Goal: Find specific page/section: Find specific page/section

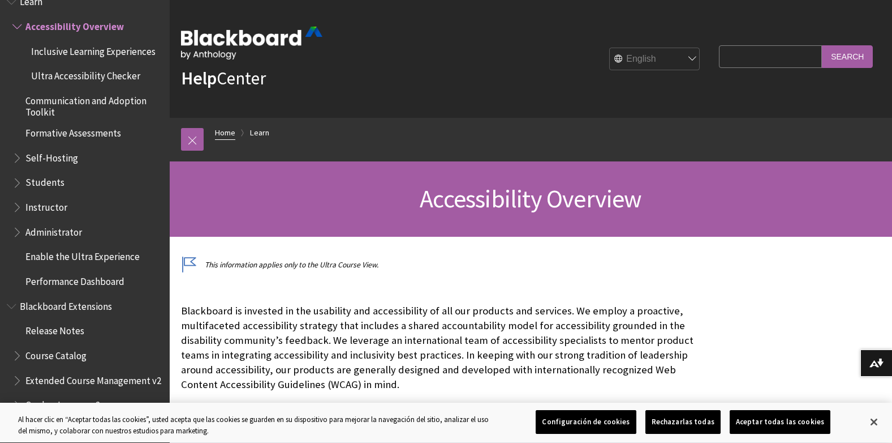
click at [220, 131] on link "Home" at bounding box center [225, 133] width 20 height 14
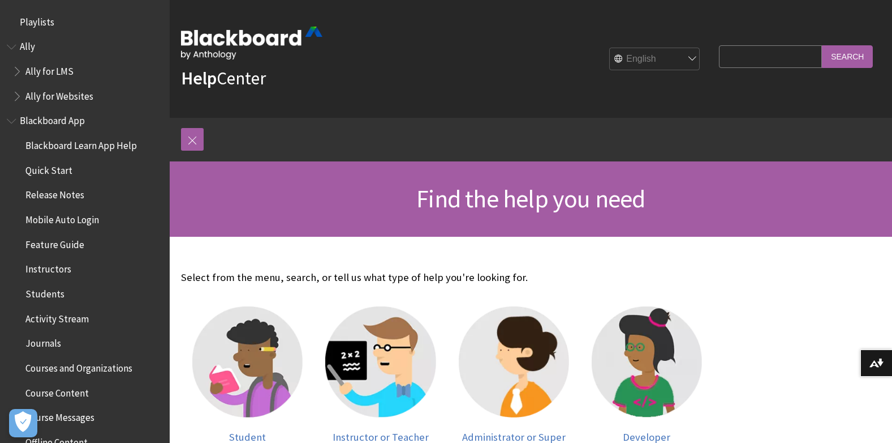
click at [681, 58] on select "English عربية Català Cymraeg Deutsch Español Suomi Français עברית Italiano 日本語 …" at bounding box center [655, 59] width 91 height 23
select select "/es-es"
click at [610, 48] on select "English عربية Català Cymraeg Deutsch Español Suomi Français עברית Italiano 日本語 …" at bounding box center [655, 59] width 91 height 23
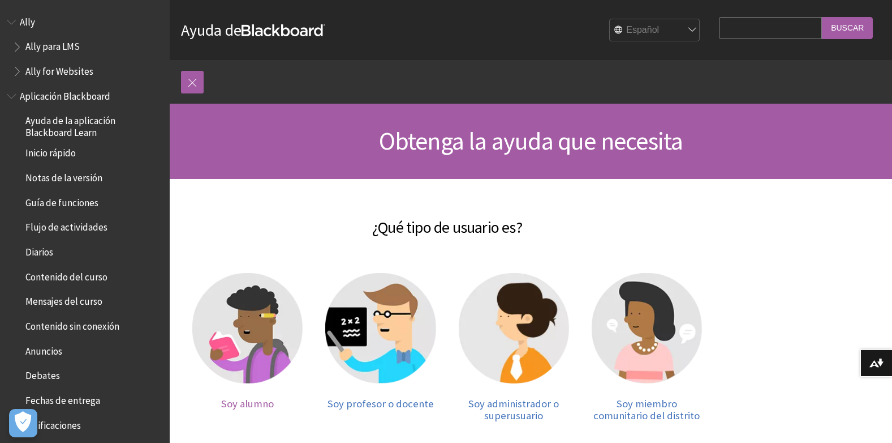
click at [222, 337] on img at bounding box center [247, 328] width 110 height 110
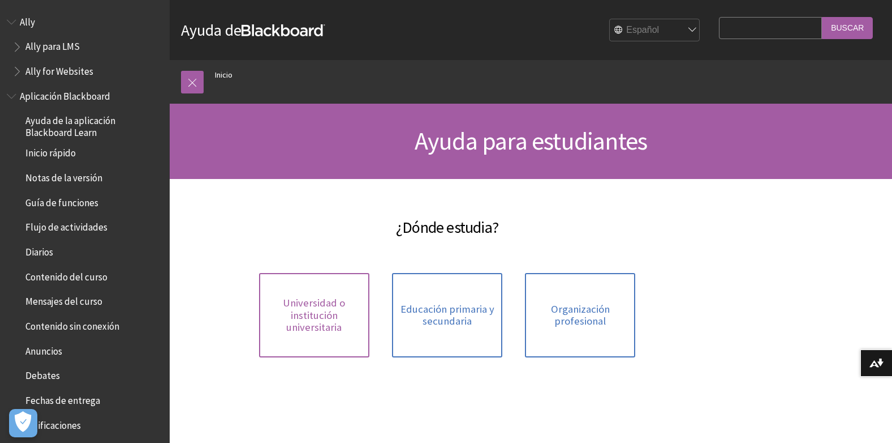
click at [332, 314] on span "Universidad o institución universitaria" at bounding box center [314, 315] width 97 height 37
